Goal: Task Accomplishment & Management: Use online tool/utility

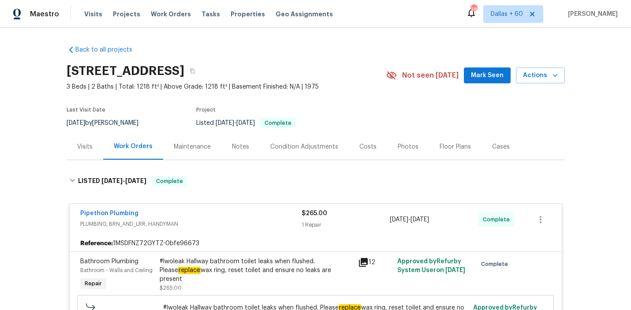
click at [164, 14] on span "Work Orders" at bounding box center [171, 14] width 40 height 9
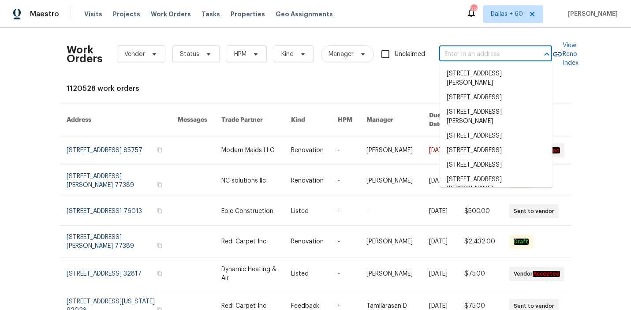
click at [489, 52] on input "text" at bounding box center [484, 55] width 88 height 14
paste input "[STREET_ADDRESS]"
type input "[STREET_ADDRESS]"
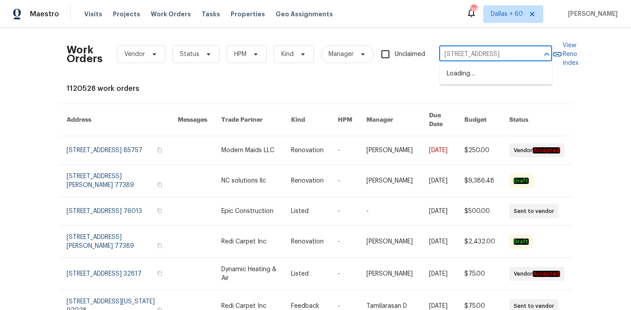
scroll to position [0, 48]
click at [485, 81] on li "[STREET_ADDRESS]" at bounding box center [496, 74] width 113 height 15
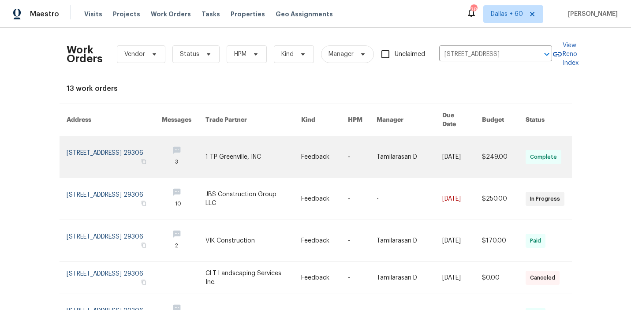
click at [227, 153] on td "1 TP Greenville, INC" at bounding box center [247, 157] width 96 height 42
click at [244, 140] on link at bounding box center [254, 156] width 96 height 41
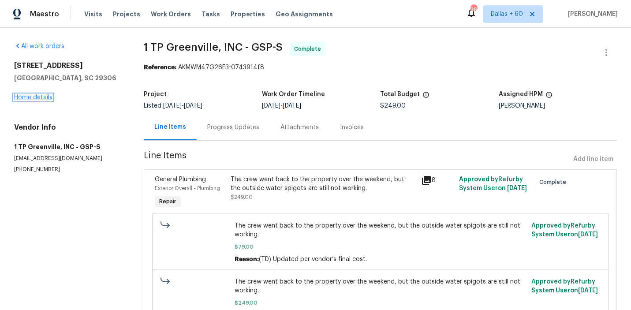
click at [44, 98] on link "Home details" at bounding box center [33, 97] width 38 height 6
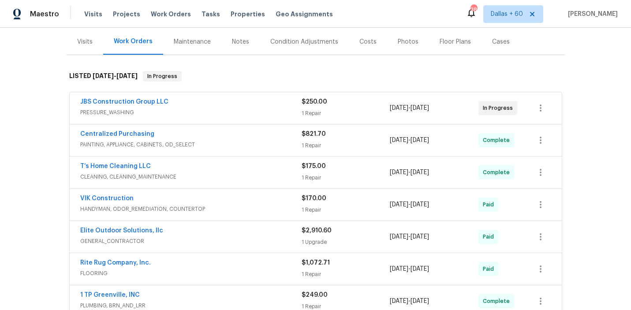
scroll to position [121, 0]
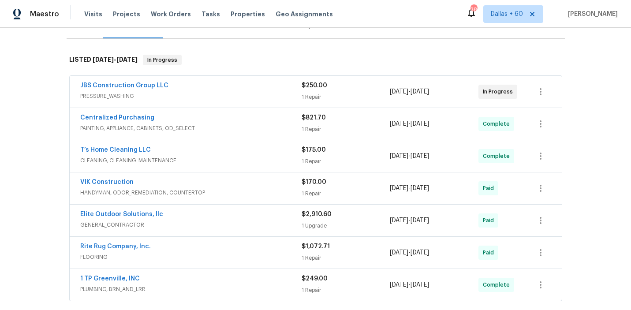
click at [227, 87] on div "JBS Construction Group LLC" at bounding box center [191, 86] width 222 height 11
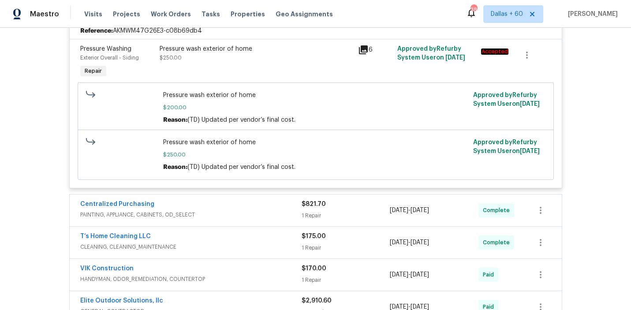
scroll to position [217, 0]
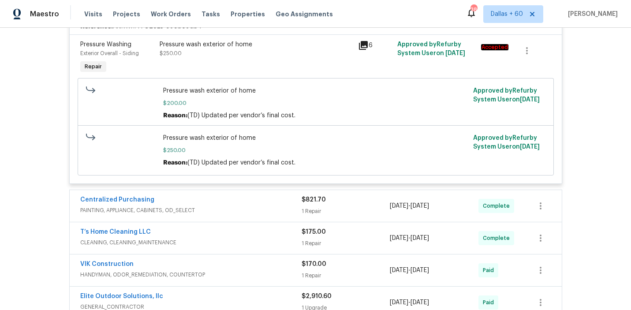
click at [225, 204] on div "Centralized Purchasing" at bounding box center [191, 200] width 222 height 11
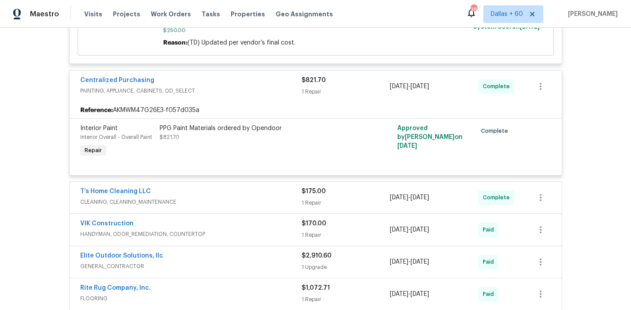
scroll to position [359, 0]
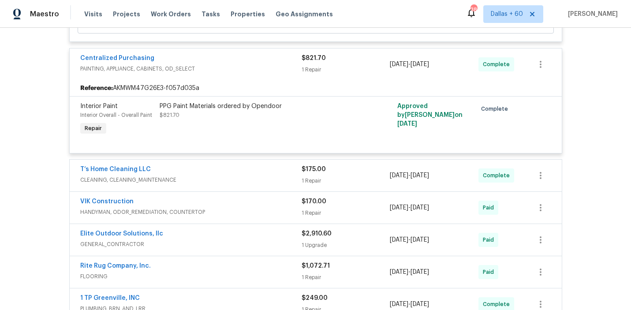
click at [229, 176] on span "CLEANING, CLEANING_MAINTENANCE" at bounding box center [191, 180] width 222 height 9
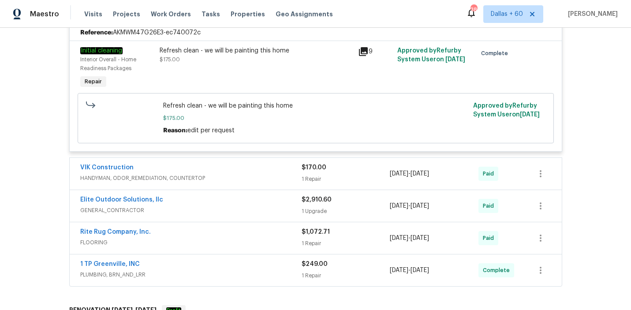
scroll to position [529, 0]
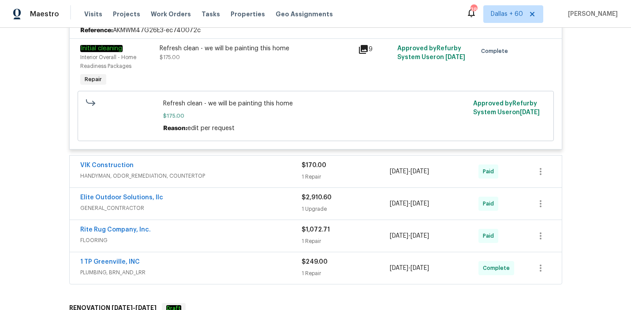
click at [249, 266] on div "1 TP Greenville, INC" at bounding box center [191, 263] width 222 height 11
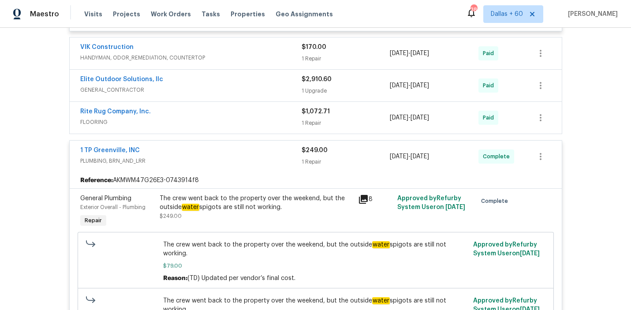
click at [262, 124] on span "FLOORING" at bounding box center [191, 122] width 222 height 9
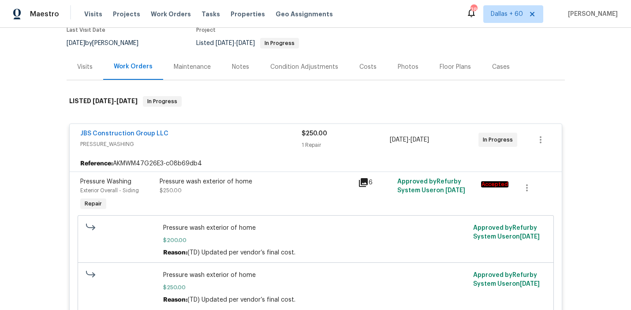
scroll to position [67, 0]
